Goal: Navigation & Orientation: Find specific page/section

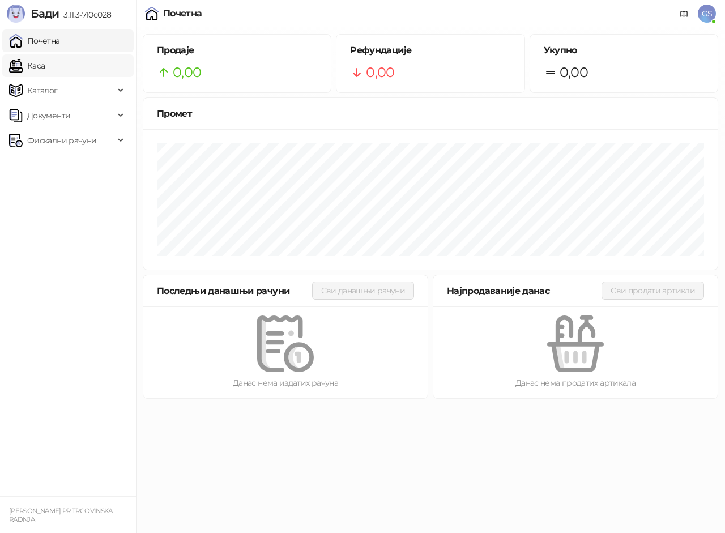
click at [45, 72] on link "Каса" at bounding box center [27, 65] width 36 height 23
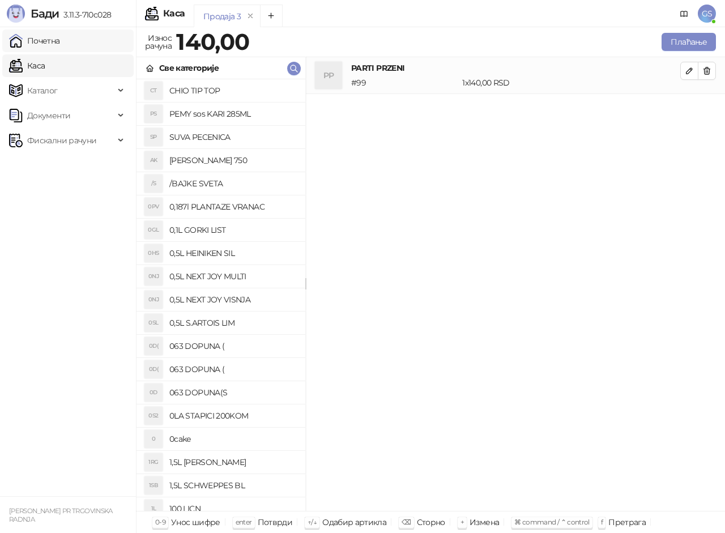
click at [60, 45] on link "Почетна" at bounding box center [34, 40] width 51 height 23
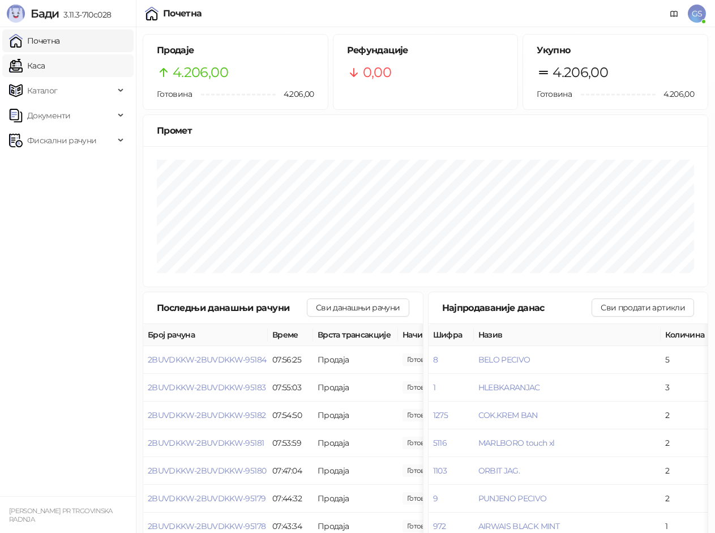
click at [40, 59] on link "Каса" at bounding box center [27, 65] width 36 height 23
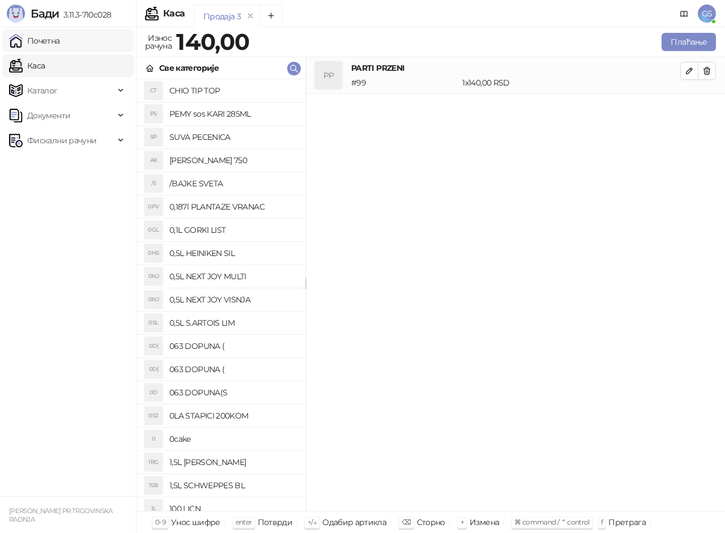
click at [47, 47] on link "Почетна" at bounding box center [34, 40] width 51 height 23
